Goal: Information Seeking & Learning: Check status

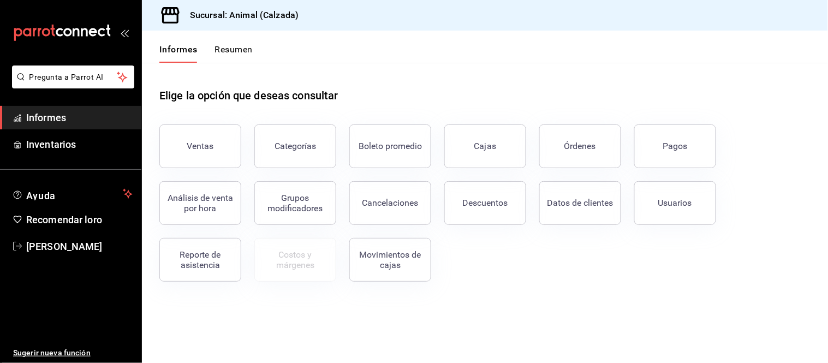
click at [112, 115] on span "Informes" at bounding box center [79, 117] width 106 height 15
click at [668, 152] on button "Pagos" at bounding box center [675, 146] width 82 height 44
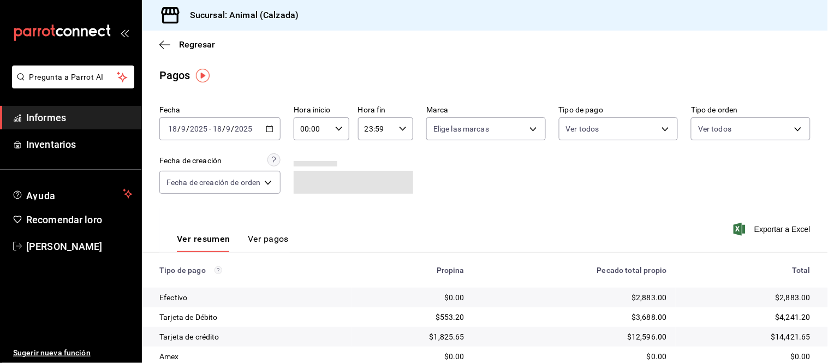
click at [335, 133] on icon "button" at bounding box center [339, 129] width 8 height 8
click at [304, 163] on span "05" at bounding box center [309, 167] width 10 height 9
type input "05:00"
click at [447, 227] on div at bounding box center [414, 181] width 828 height 363
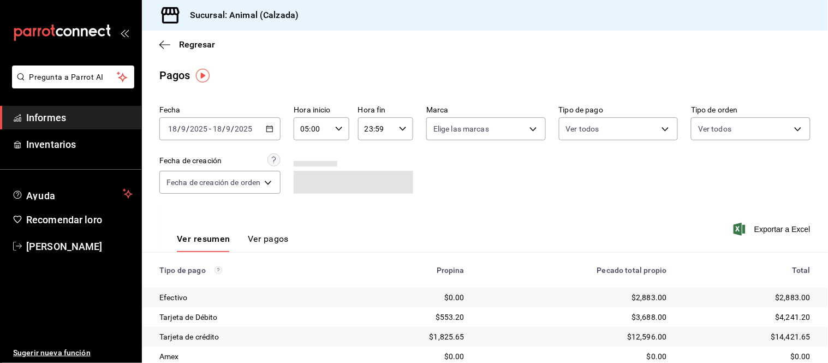
click at [80, 123] on span "Informes" at bounding box center [79, 117] width 106 height 15
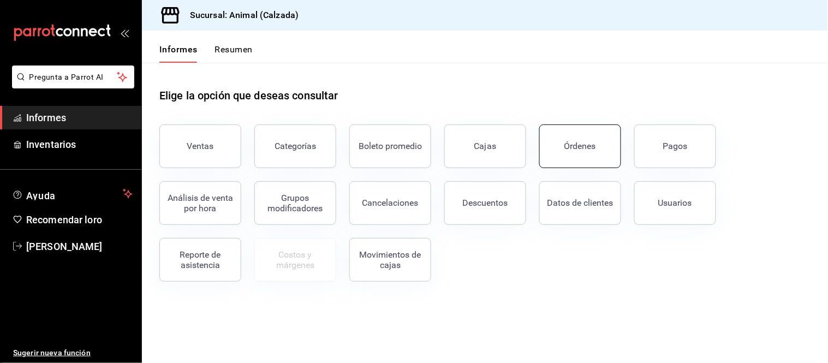
click at [586, 149] on font "Órdenes" at bounding box center [581, 146] width 32 height 10
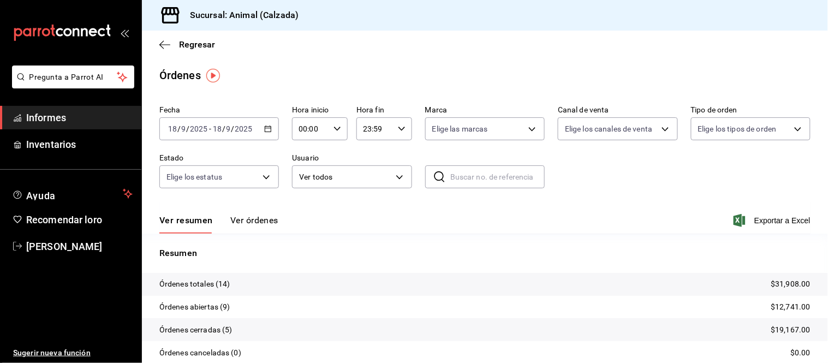
click at [325, 134] on input "00:00" at bounding box center [310, 129] width 37 height 22
click at [304, 159] on button "05" at bounding box center [304, 167] width 23 height 22
type input "05:00"
click at [394, 200] on div at bounding box center [414, 181] width 828 height 363
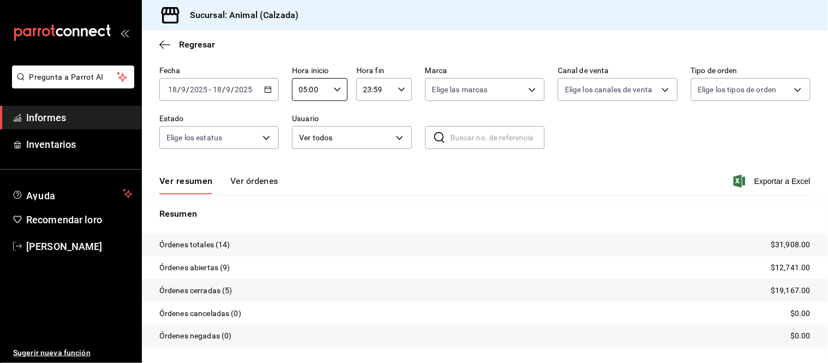
scroll to position [66, 0]
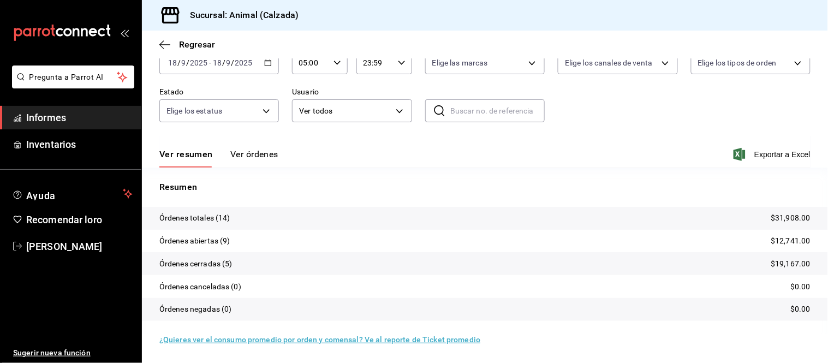
click at [253, 148] on div "Ver resumen Ver órdenes Exportar a Excel" at bounding box center [484, 151] width 651 height 32
click at [260, 156] on font "Ver órdenes" at bounding box center [254, 154] width 48 height 10
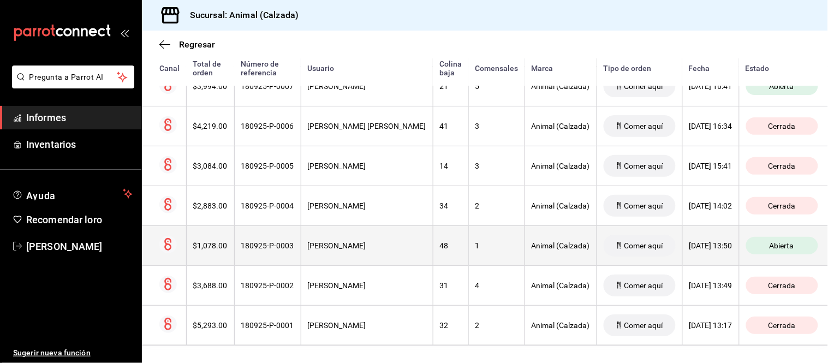
scroll to position [512, 0]
click at [476, 241] on font "1" at bounding box center [478, 245] width 4 height 9
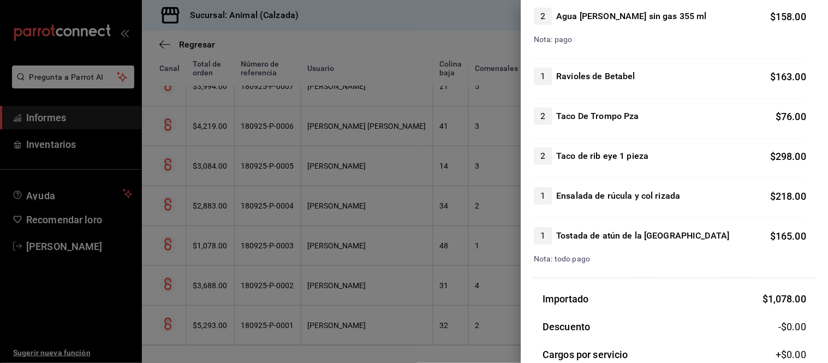
scroll to position [182, 0]
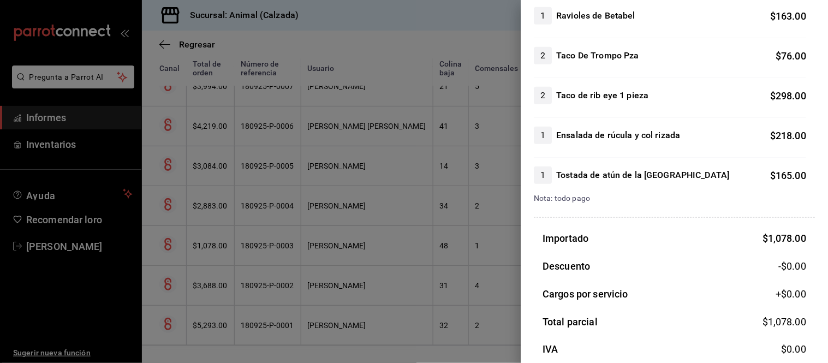
click at [392, 281] on div at bounding box center [414, 181] width 828 height 363
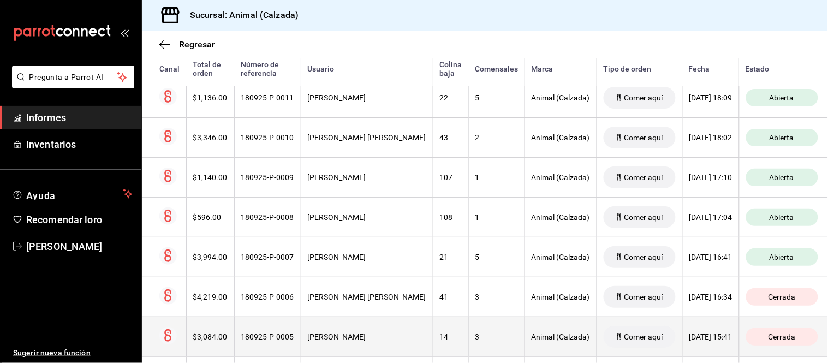
scroll to position [330, 0]
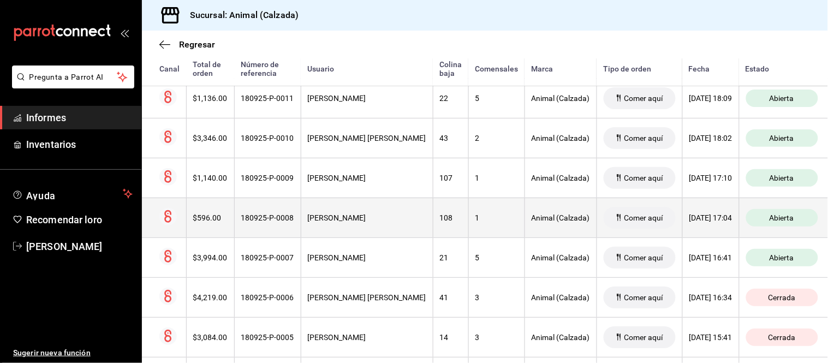
click at [339, 210] on th "JESÚS LARA" at bounding box center [367, 218] width 132 height 40
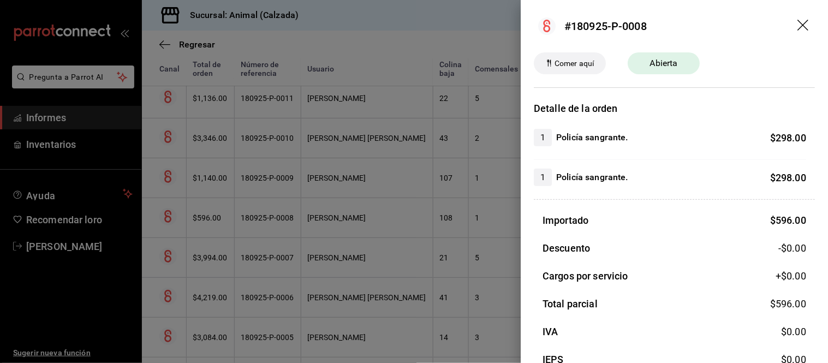
click at [352, 186] on div at bounding box center [414, 181] width 828 height 363
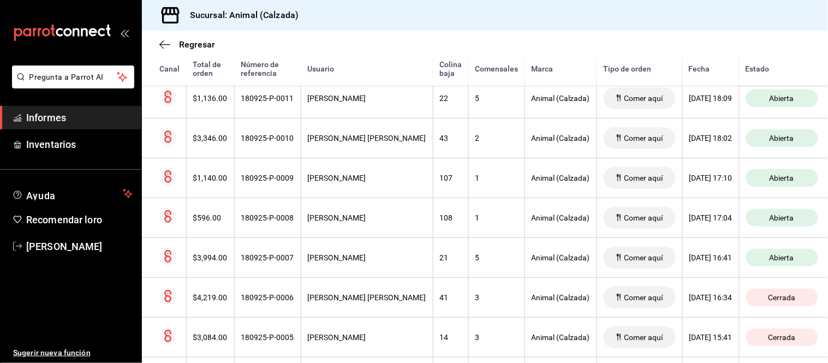
click at [352, 186] on th "JESÚS LARA" at bounding box center [367, 178] width 132 height 40
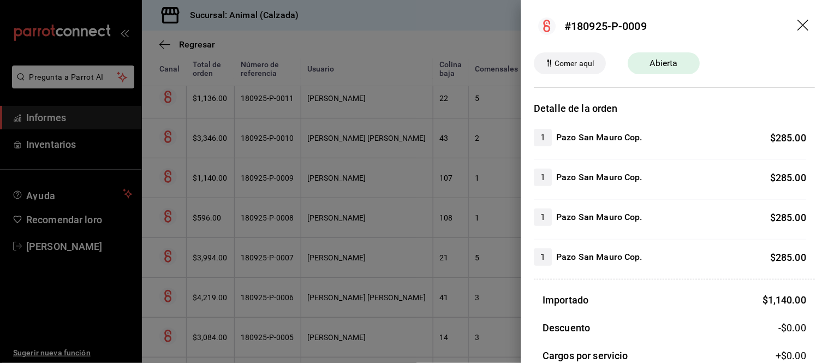
click at [352, 186] on div at bounding box center [414, 181] width 828 height 363
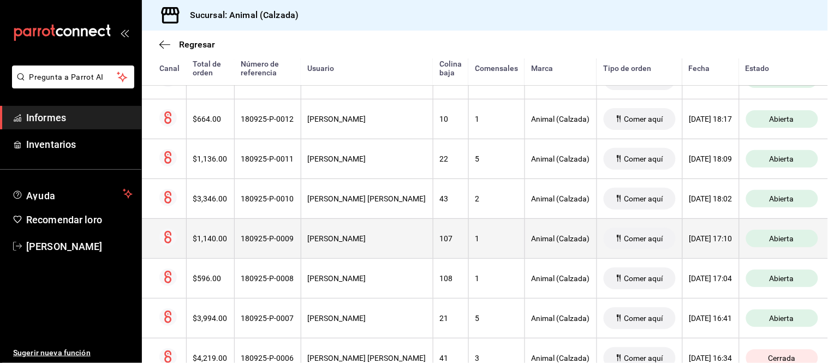
scroll to position [209, 0]
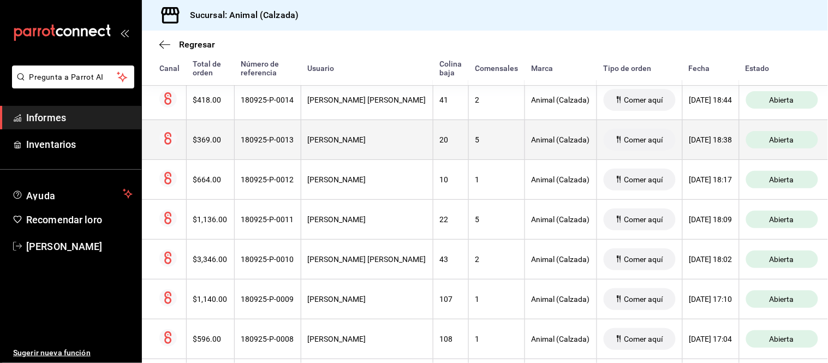
click at [389, 155] on th "Daniel Orzúa" at bounding box center [367, 140] width 132 height 40
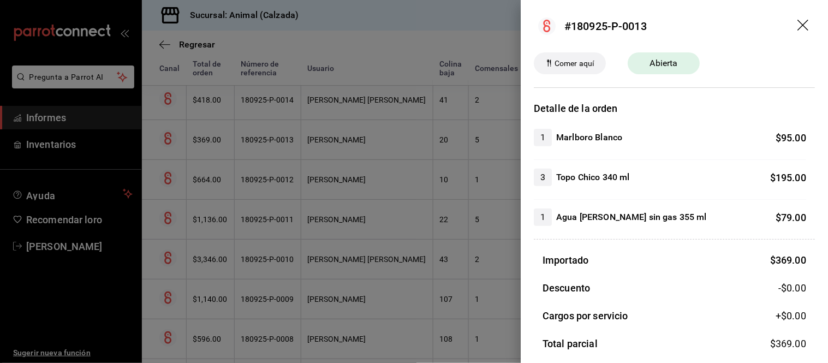
click at [464, 212] on div at bounding box center [414, 181] width 828 height 363
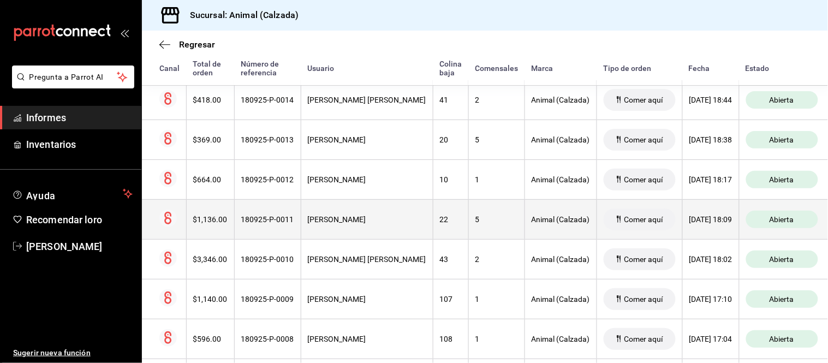
click at [433, 236] on th "22" at bounding box center [450, 219] width 35 height 40
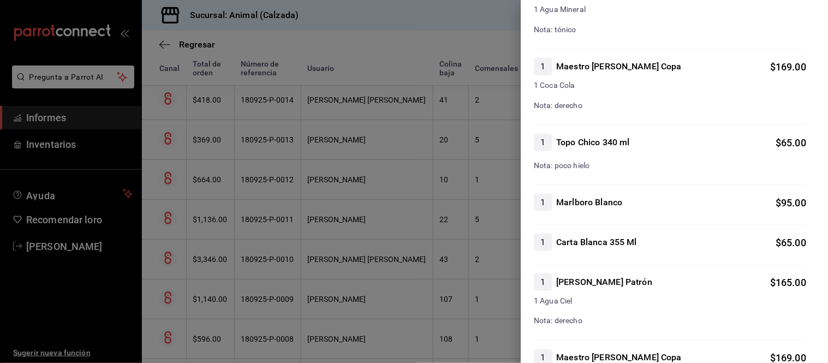
scroll to position [242, 0]
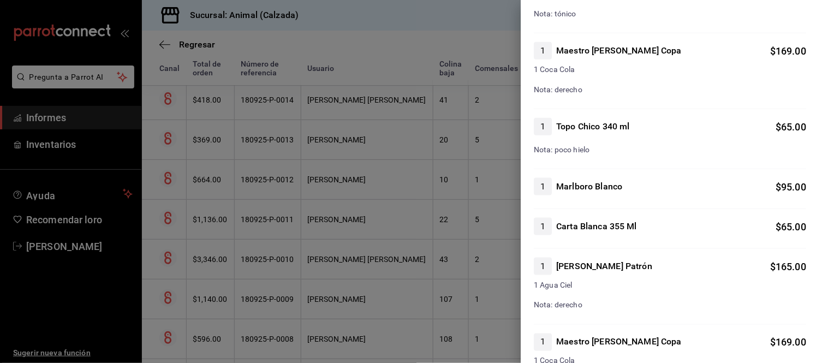
drag, startPoint x: 368, startPoint y: 232, endPoint x: 370, endPoint y: 225, distance: 6.9
click at [368, 231] on div at bounding box center [414, 181] width 828 height 363
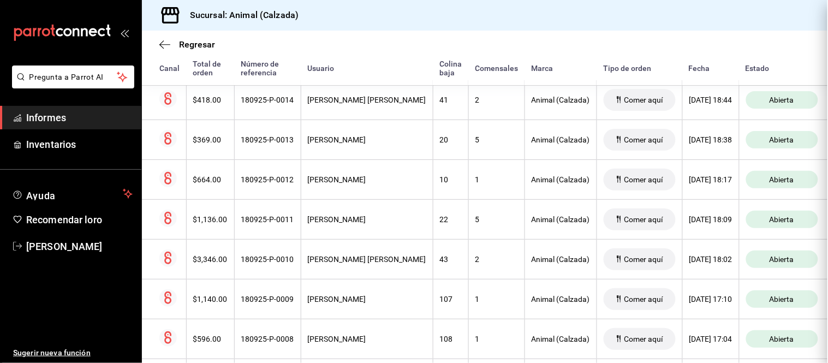
scroll to position [0, 0]
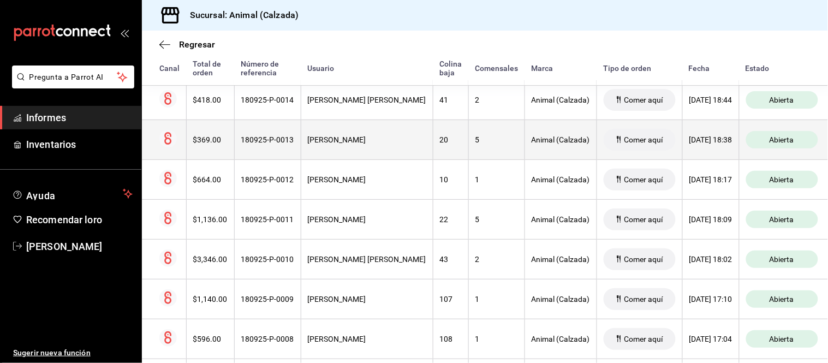
click at [372, 148] on th "Daniel Orzúa" at bounding box center [367, 140] width 132 height 40
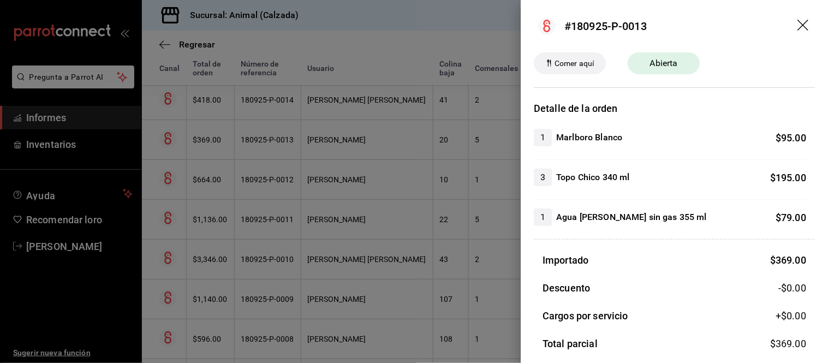
click at [372, 148] on div at bounding box center [414, 181] width 828 height 363
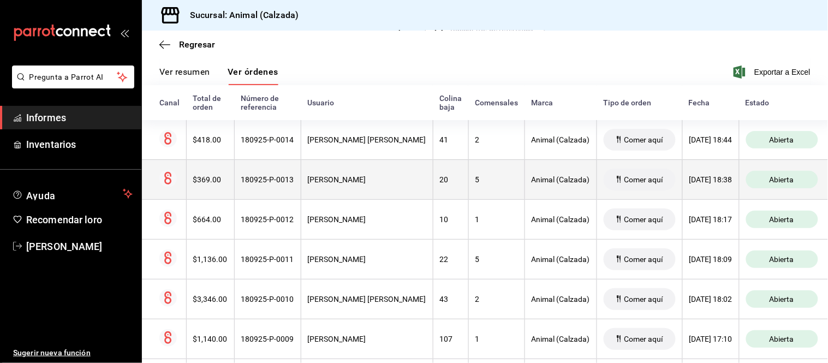
scroll to position [148, 0]
click at [372, 149] on th "Miguel Ángel De Ambrosio" at bounding box center [367, 141] width 132 height 40
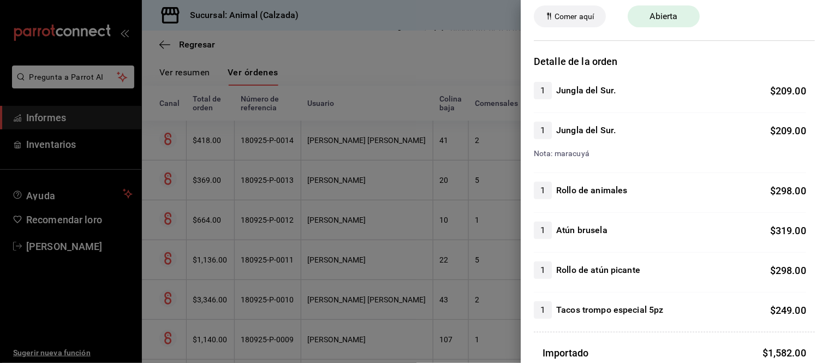
scroll to position [61, 0]
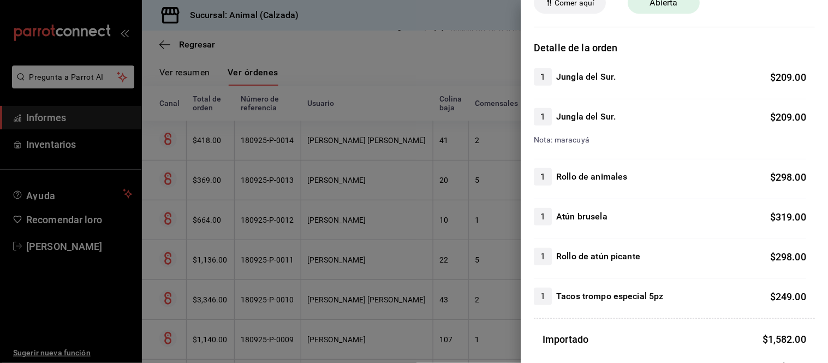
click at [475, 259] on div at bounding box center [414, 181] width 828 height 363
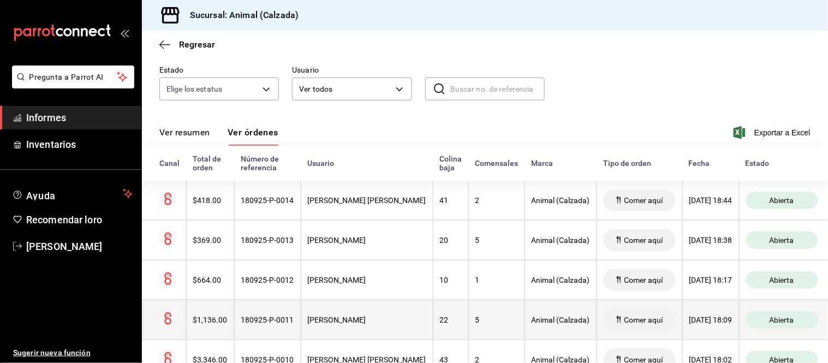
scroll to position [87, 0]
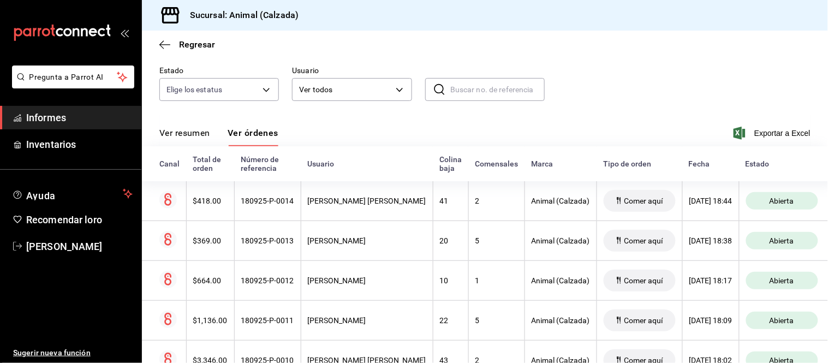
click at [281, 42] on div "Regresar" at bounding box center [485, 45] width 686 height 28
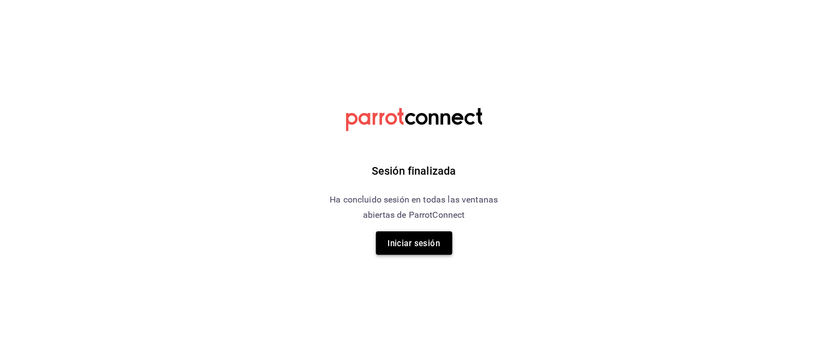
click at [439, 245] on font "Iniciar sesión" at bounding box center [414, 244] width 52 height 10
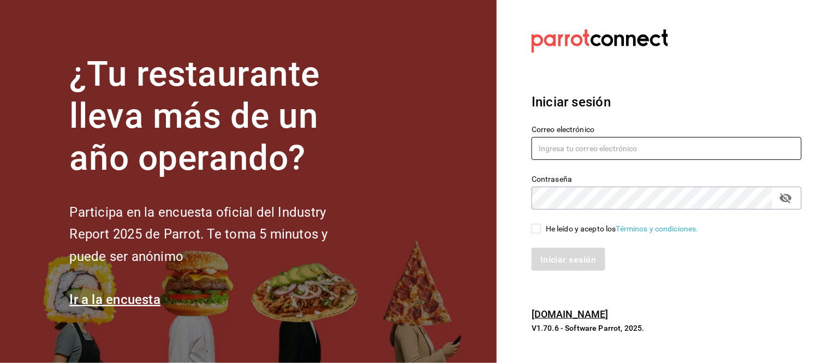
type input "animal.calzada@grupocosteno.com"
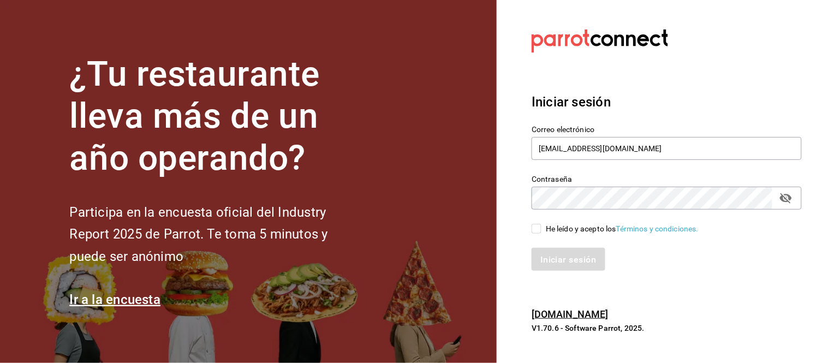
click at [538, 228] on input "He leído y acepto los Términos y condiciones." at bounding box center [537, 229] width 10 height 10
checkbox input "true"
drag, startPoint x: 565, startPoint y: 249, endPoint x: 554, endPoint y: 257, distance: 13.6
click at [565, 249] on button "Iniciar sesión" at bounding box center [569, 259] width 74 height 23
